Goal: Task Accomplishment & Management: Use online tool/utility

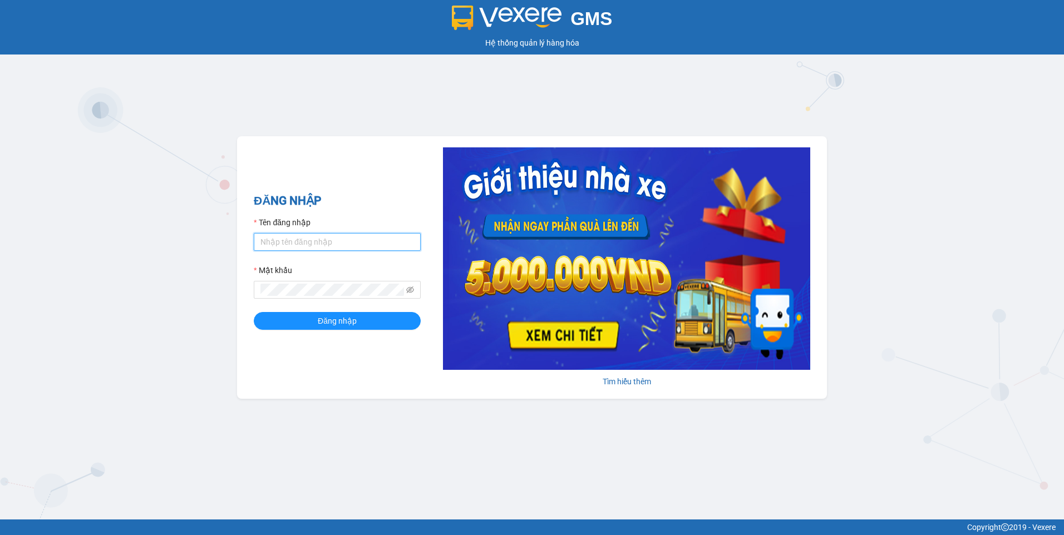
click at [296, 245] on input "Tên đăng nhập" at bounding box center [337, 242] width 167 height 18
type input "luongthuthao.hkot"
click at [254, 312] on button "Đăng nhập" at bounding box center [337, 321] width 167 height 18
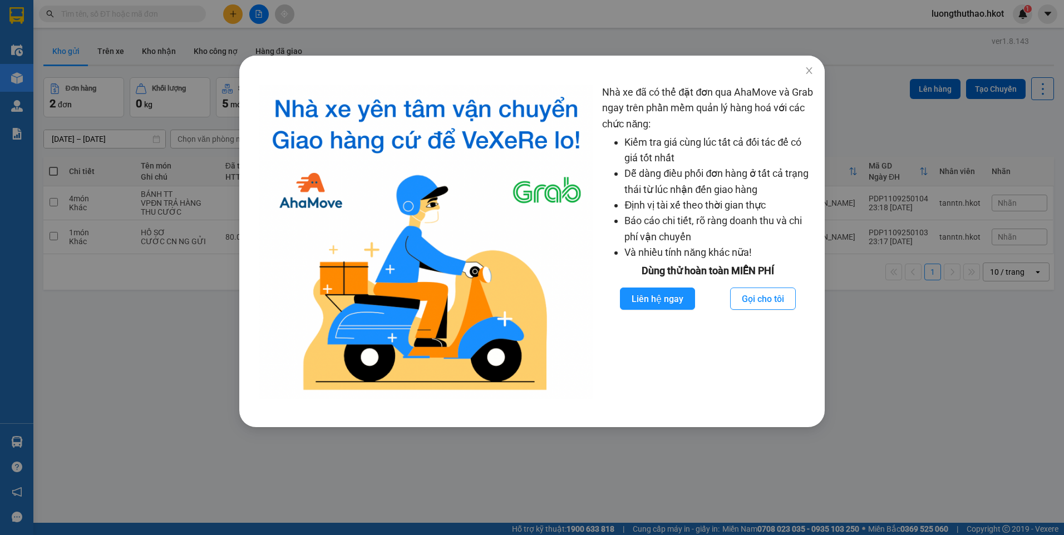
drag, startPoint x: 1064, startPoint y: 205, endPoint x: 1043, endPoint y: 211, distance: 21.9
click at [1062, 208] on div "Nhà xe đã có thể đặt đơn qua AhaMove và Grab ngay trên phần mềm quản lý hàng ho…" at bounding box center [532, 267] width 1064 height 535
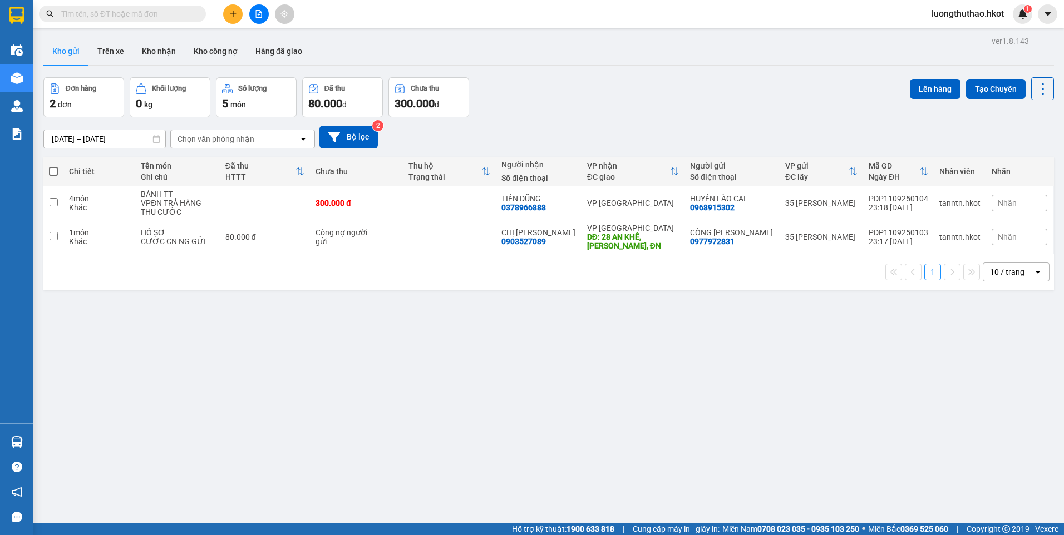
click at [228, 141] on div "Chọn văn phòng nhận" at bounding box center [216, 139] width 77 height 11
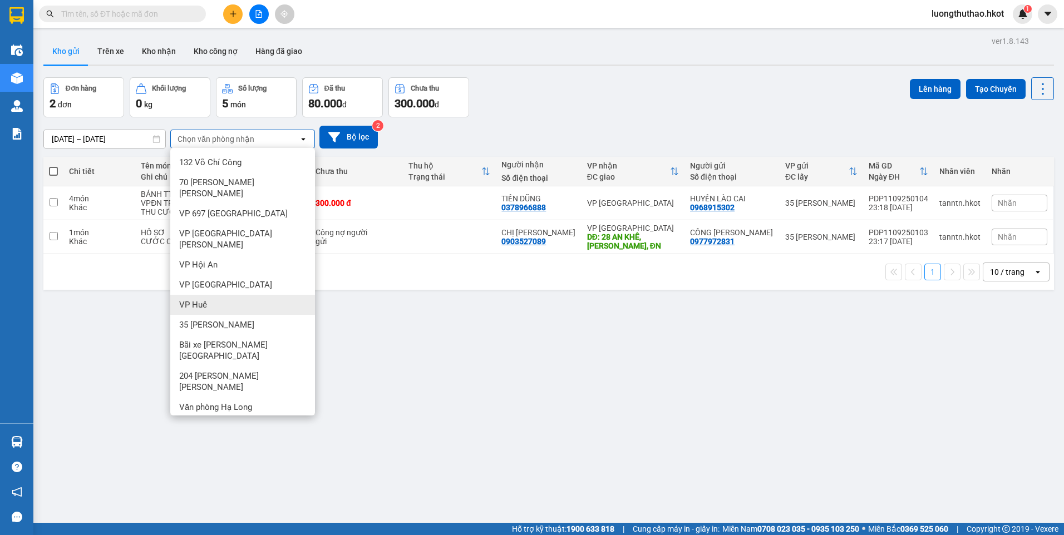
click at [233, 295] on div "VP Huế" at bounding box center [242, 305] width 145 height 20
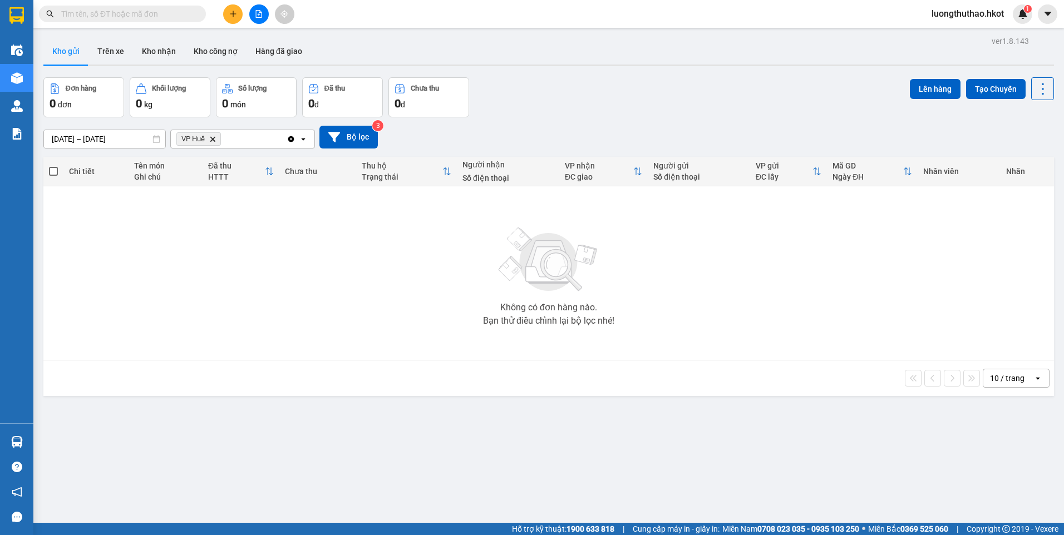
click at [265, 134] on div "VP Huế Delete" at bounding box center [229, 139] width 116 height 18
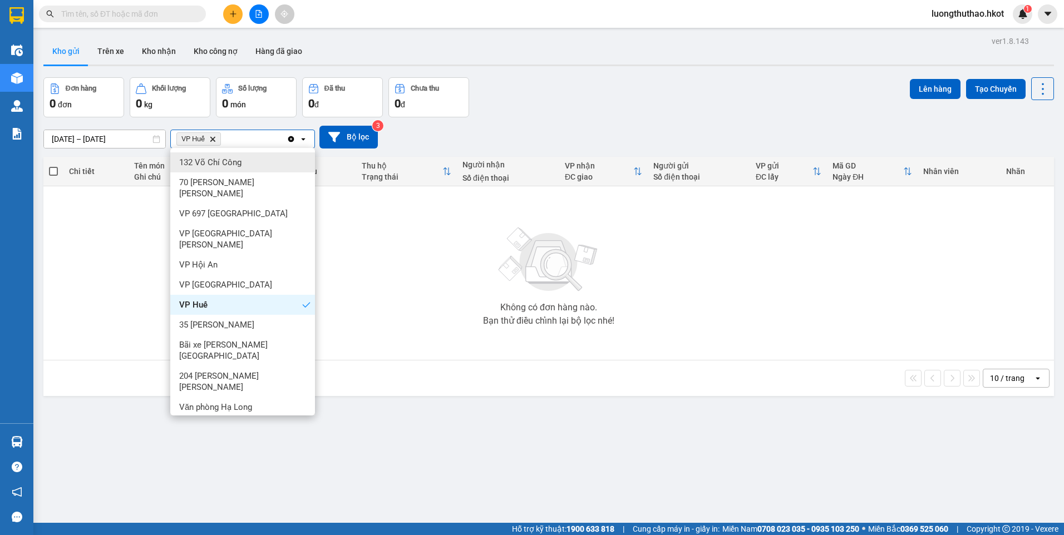
click at [215, 140] on icon "Delete" at bounding box center [212, 139] width 7 height 7
